Goal: Task Accomplishment & Management: Use online tool/utility

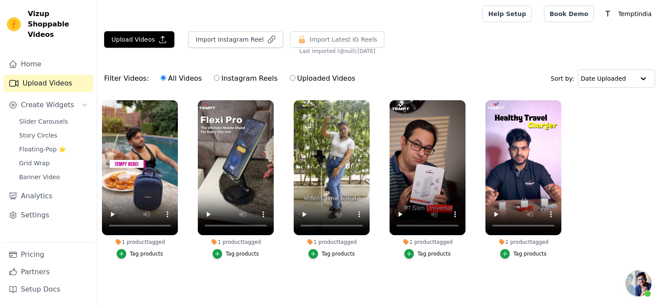
scroll to position [0, 0]
click at [590, 230] on ul "1 product tagged Tag products 1 product tagged Tag products 1 product tagged Ta…" at bounding box center [379, 188] width 565 height 185
click at [217, 42] on button "Import Instagram Reel" at bounding box center [235, 39] width 95 height 16
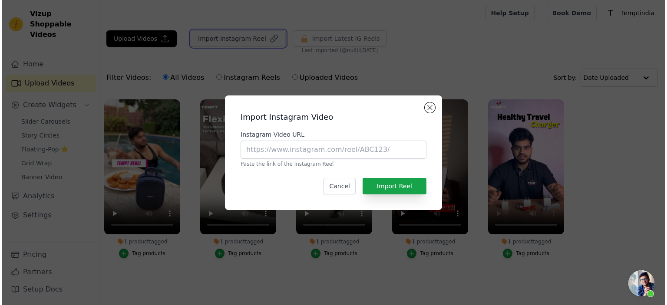
scroll to position [0, 0]
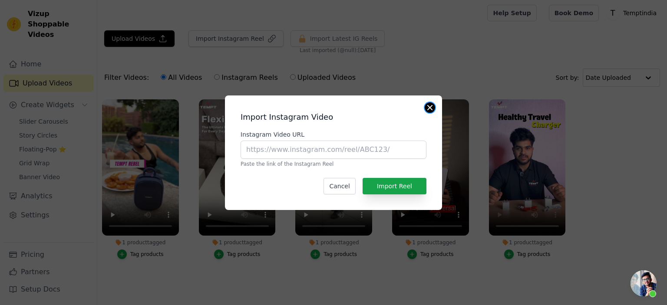
click at [427, 105] on button "Close modal" at bounding box center [430, 107] width 10 height 10
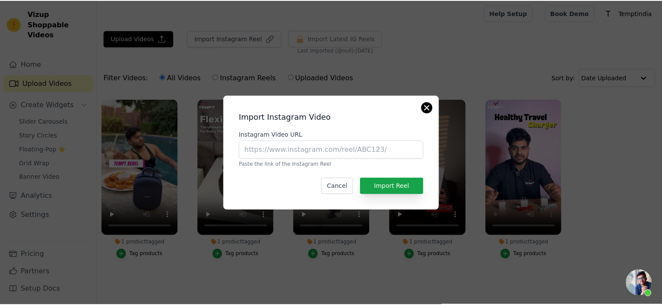
scroll to position [0, 0]
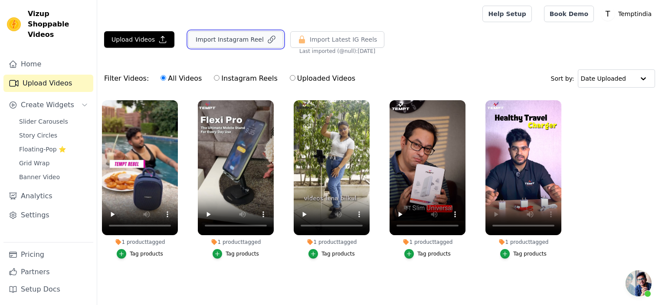
click at [237, 35] on button "Import Instagram Reel" at bounding box center [235, 39] width 95 height 16
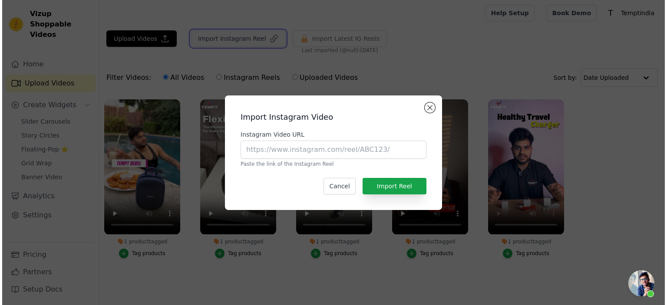
scroll to position [0, 0]
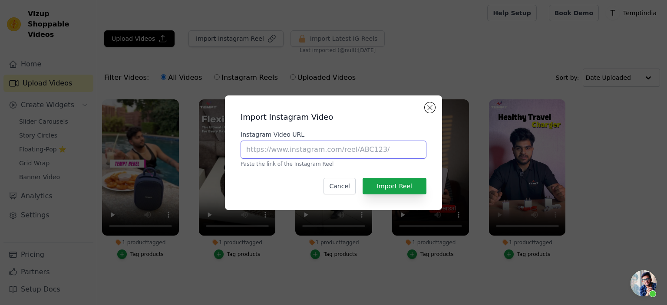
click at [284, 152] on input "Instagram Video URL" at bounding box center [334, 150] width 186 height 18
paste input "[URL][DOMAIN_NAME]"
type input "[URL][DOMAIN_NAME]"
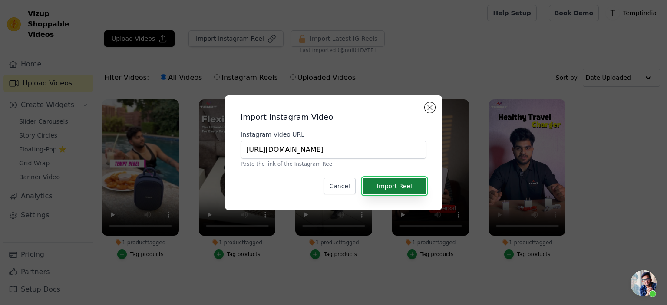
click at [399, 186] on button "Import Reel" at bounding box center [394, 186] width 64 height 16
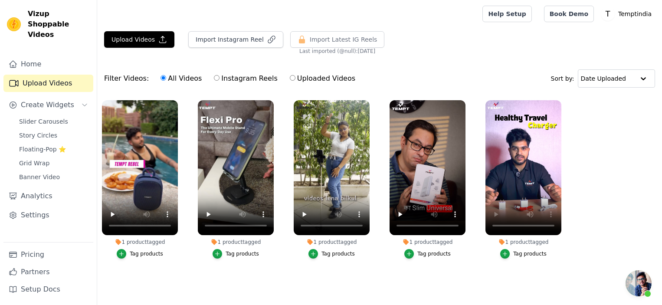
scroll to position [0, 0]
click at [214, 76] on input "Instagram Reels" at bounding box center [217, 78] width 6 height 6
radio input "true"
click at [161, 79] on input "All Videos" at bounding box center [164, 78] width 6 height 6
radio input "true"
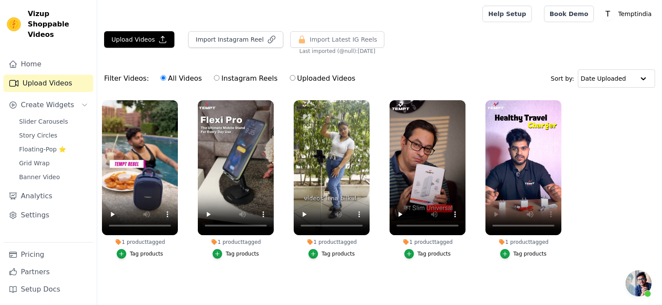
click at [628, 284] on span "Open chat" at bounding box center [639, 283] width 26 height 26
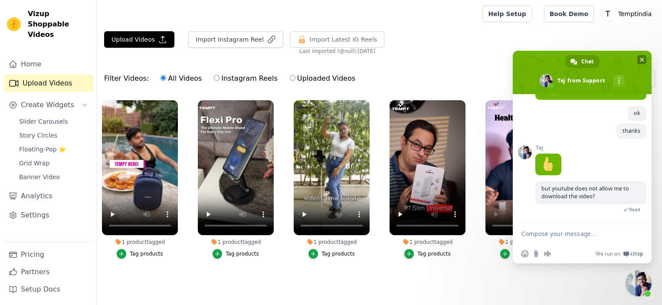
click at [639, 62] on span "Close chat" at bounding box center [642, 59] width 9 height 9
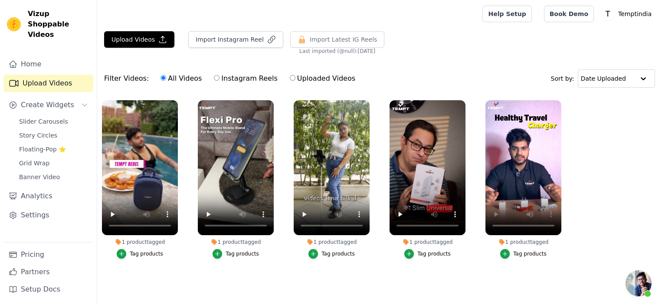
click at [214, 78] on input "Instagram Reels" at bounding box center [217, 78] width 6 height 6
radio input "true"
click at [161, 77] on input "All Videos" at bounding box center [164, 78] width 6 height 6
radio input "true"
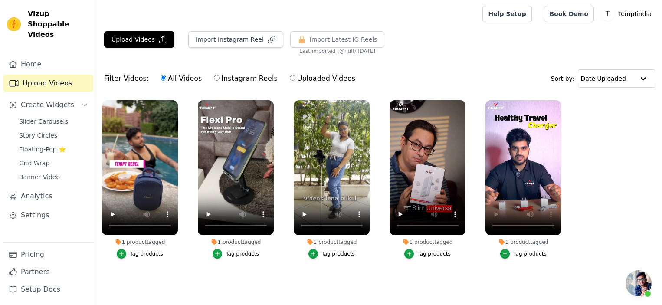
click at [626, 181] on ul "1 product tagged Tag products 1 product tagged Tag products 1 product tagged Ta…" at bounding box center [379, 188] width 565 height 185
